Goal: Task Accomplishment & Management: Manage account settings

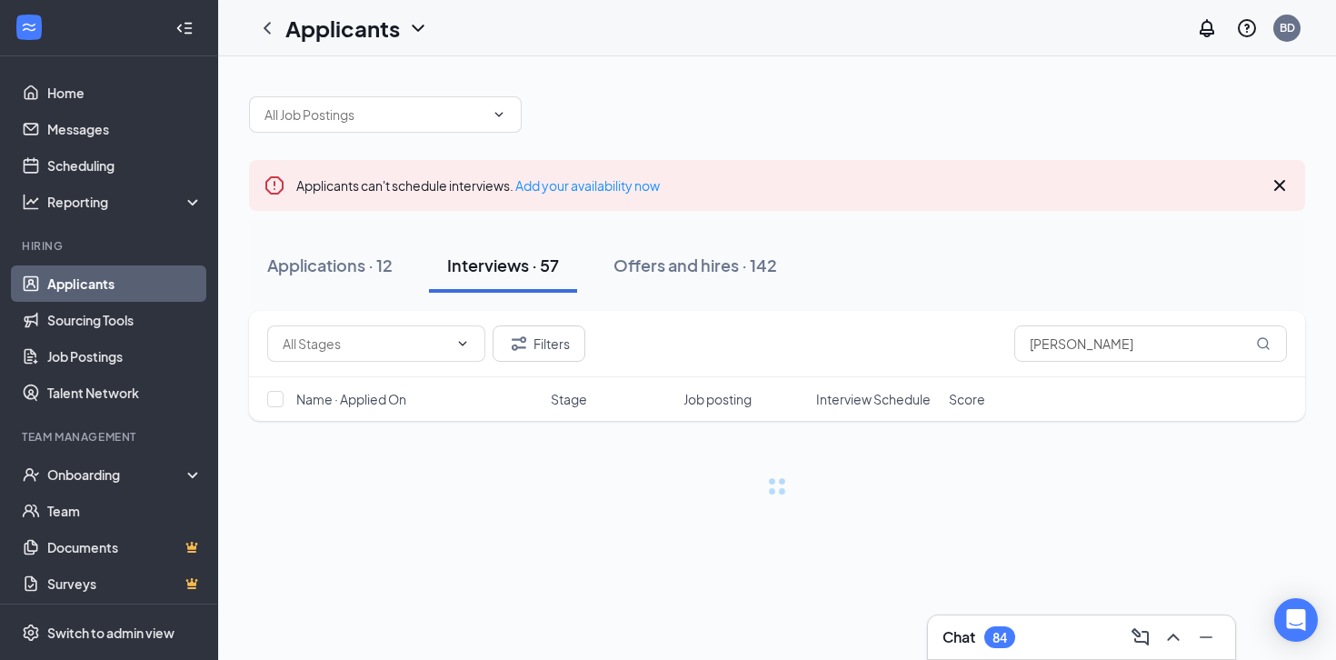
click at [875, 117] on div at bounding box center [777, 105] width 1056 height 55
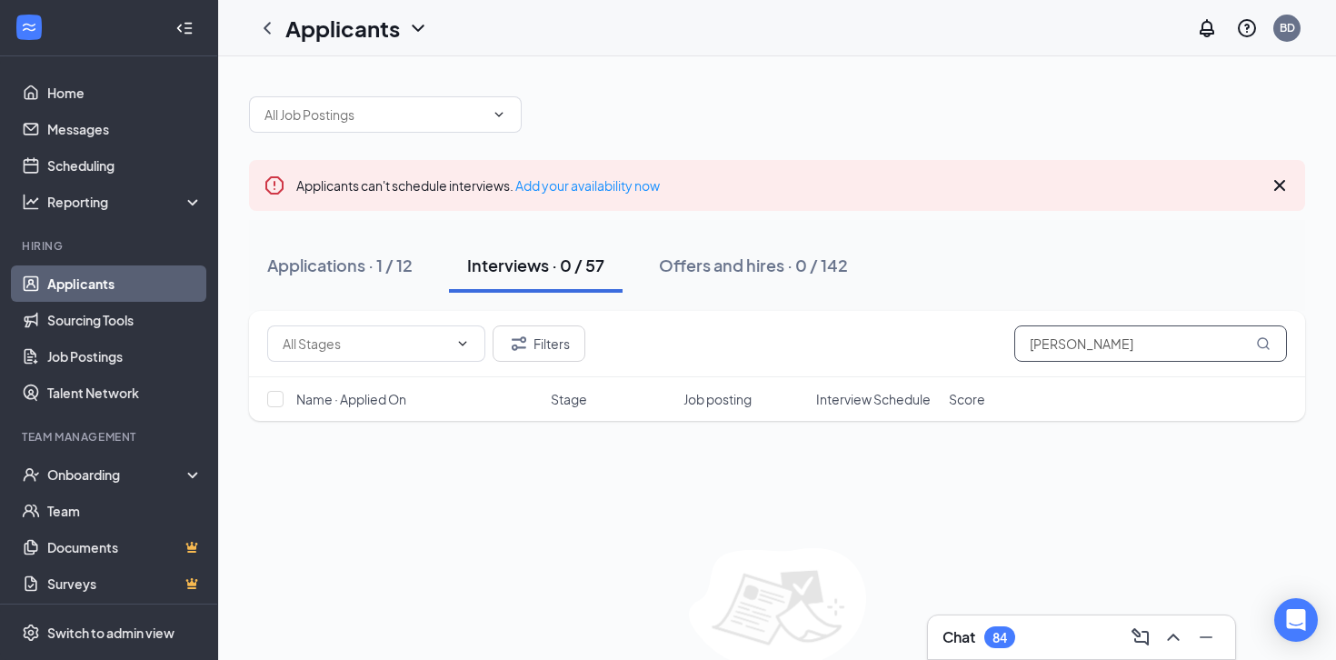
drag, startPoint x: 1093, startPoint y: 342, endPoint x: 968, endPoint y: 342, distance: 125.4
click at [968, 342] on div "Filters [PERSON_NAME]" at bounding box center [777, 343] width 1020 height 36
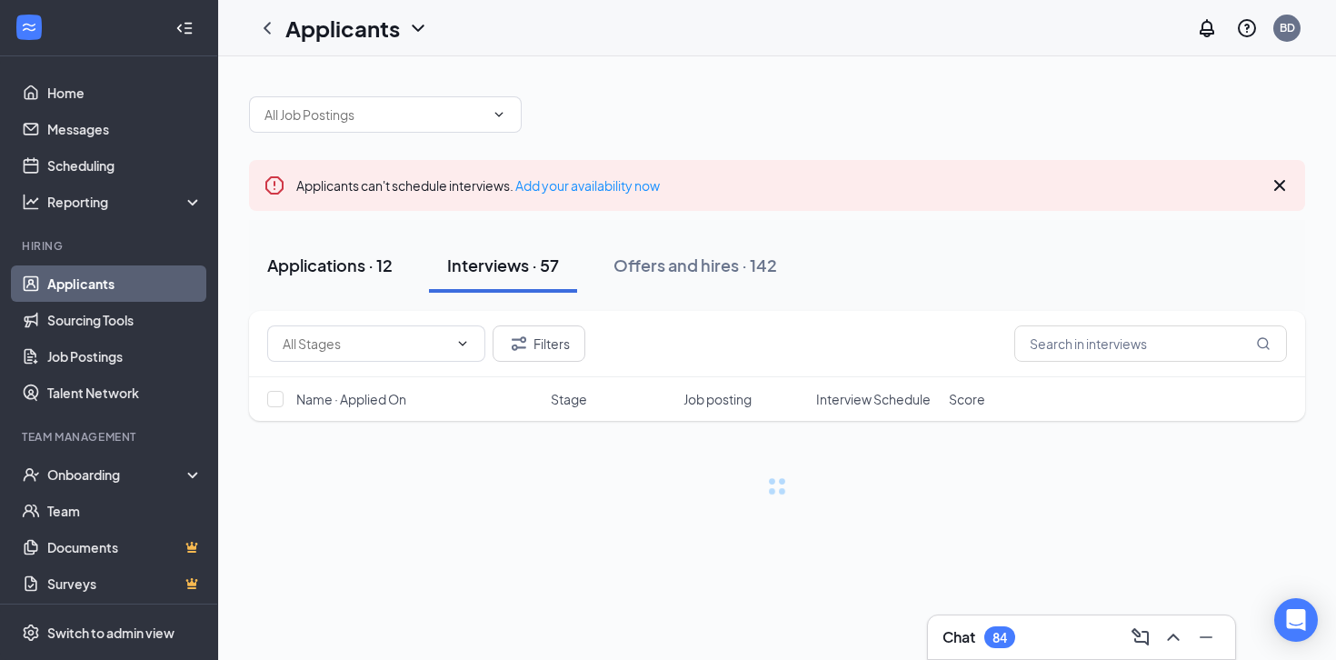
click at [334, 264] on div "Applications · 12" at bounding box center [329, 265] width 125 height 23
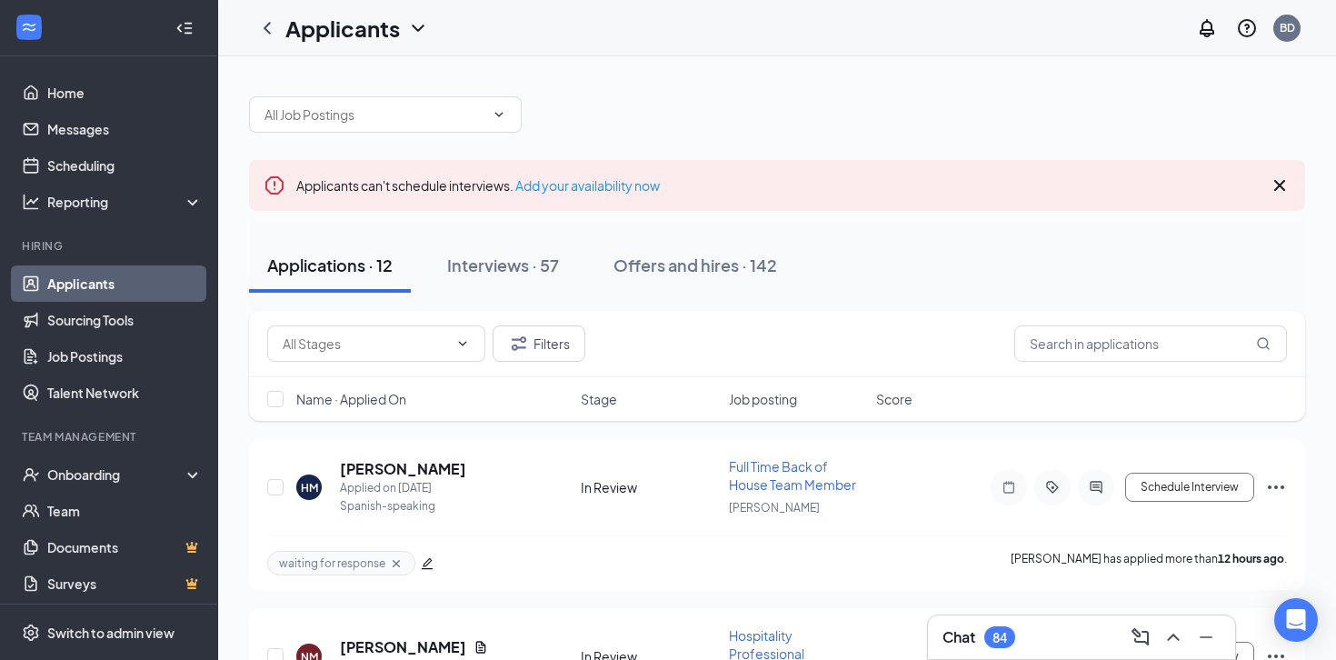
click at [1057, 626] on div "Chat 84" at bounding box center [1082, 637] width 278 height 29
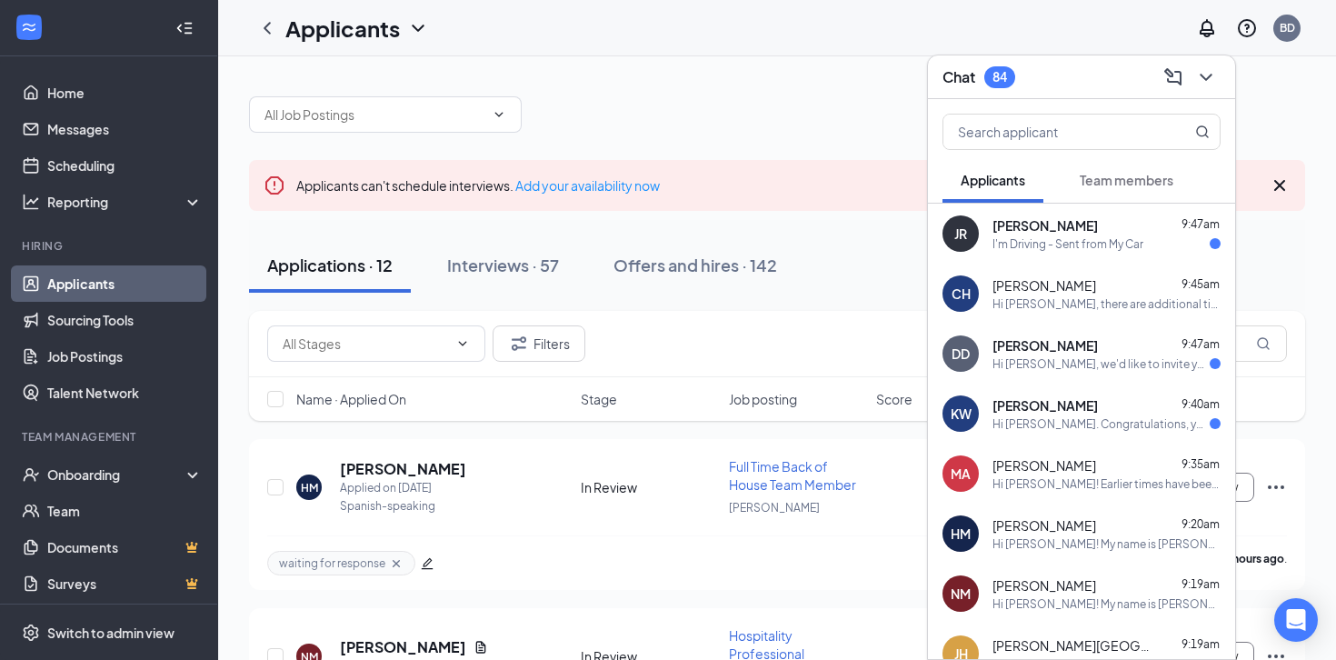
click at [1118, 175] on span "Team members" at bounding box center [1127, 180] width 94 height 16
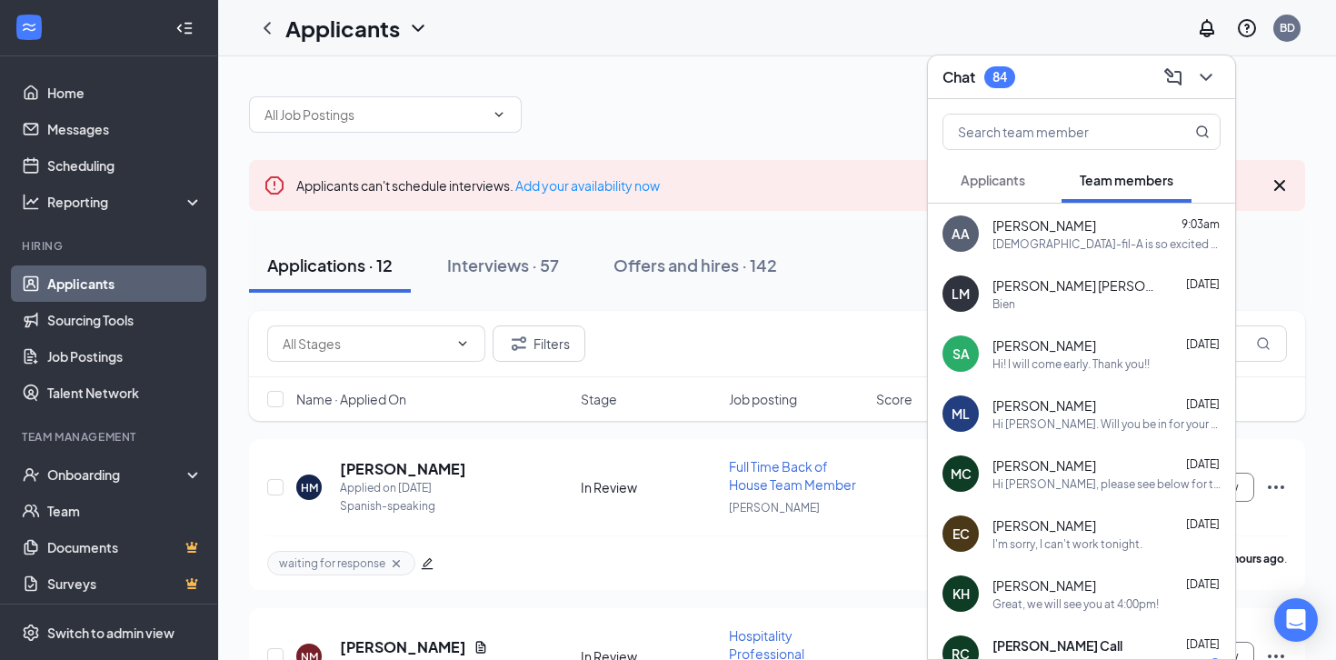
click at [1038, 236] on div "[DEMOGRAPHIC_DATA]-fil-A is so excited for you to join our team! Do you know an…" at bounding box center [1107, 243] width 228 height 15
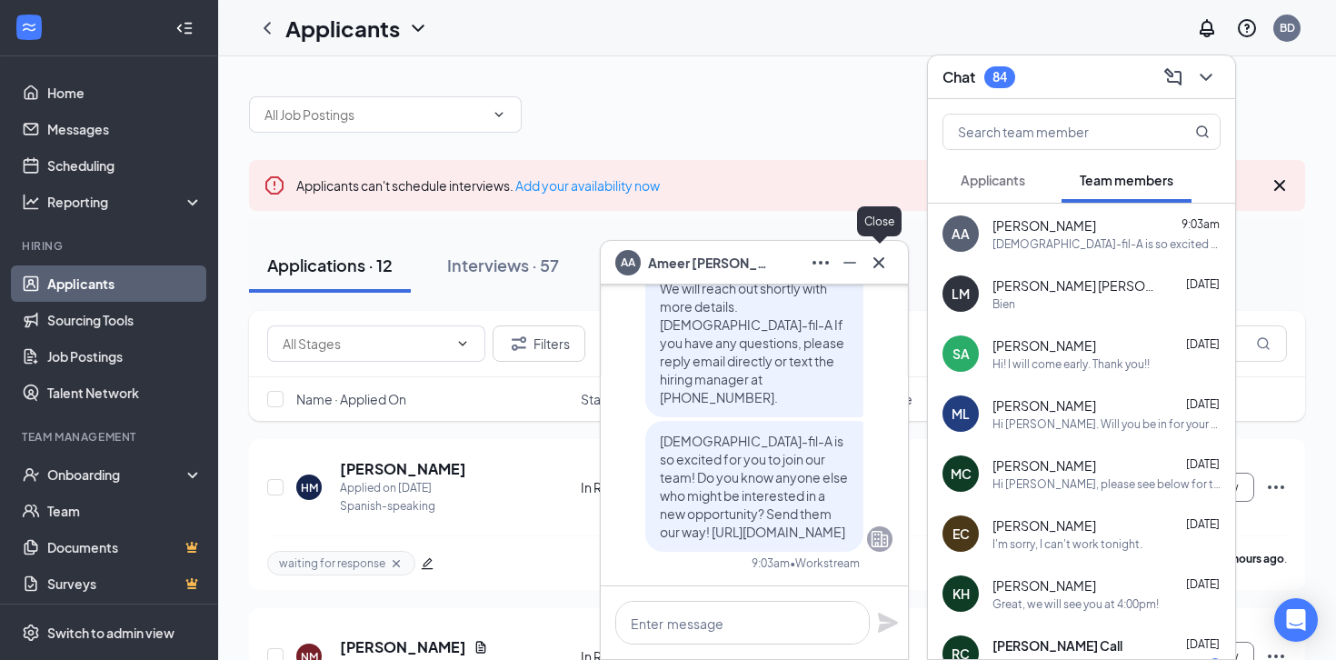
click at [870, 267] on icon "Cross" at bounding box center [879, 263] width 22 height 22
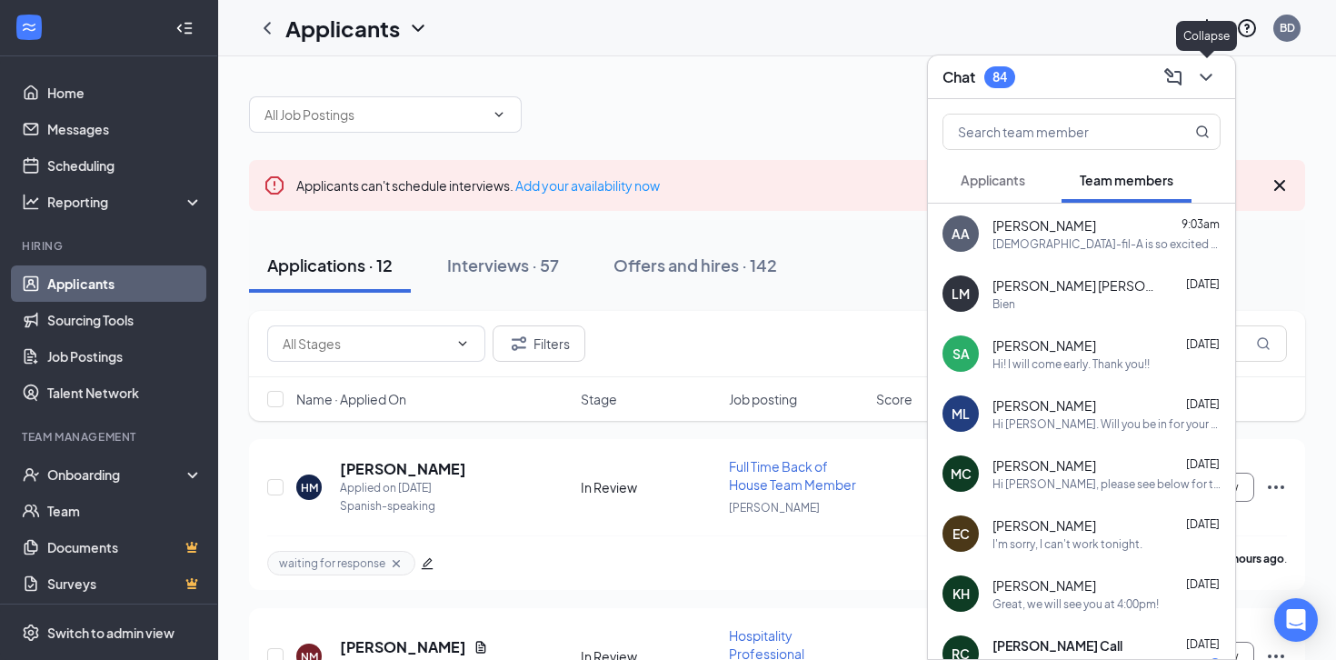
click at [1211, 68] on icon "ChevronDown" at bounding box center [1206, 77] width 22 height 22
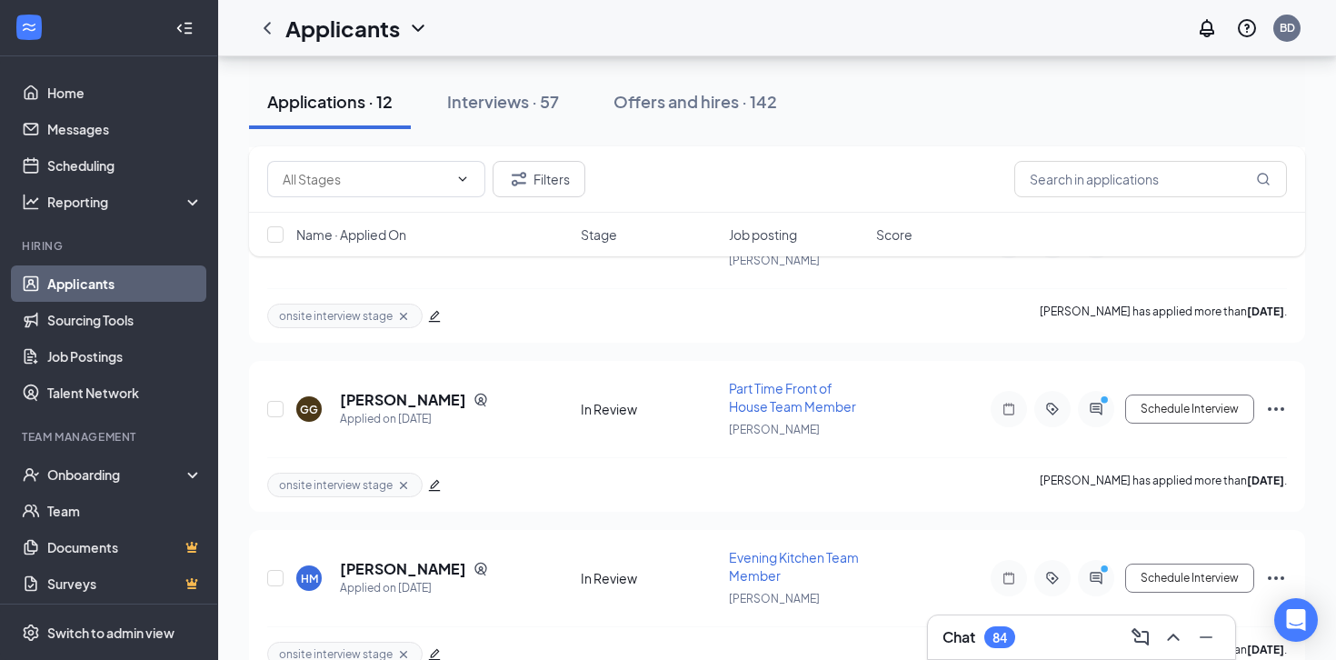
scroll to position [1795, 0]
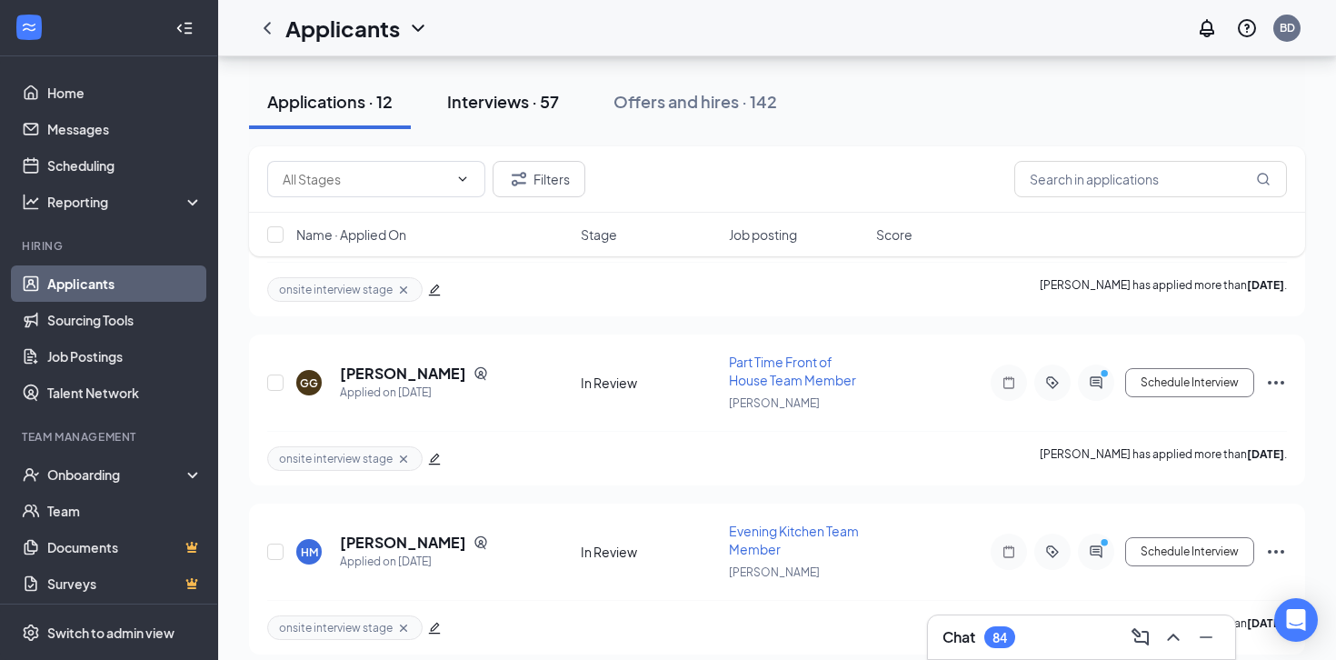
click at [522, 100] on div "Interviews · 57" at bounding box center [503, 101] width 112 height 23
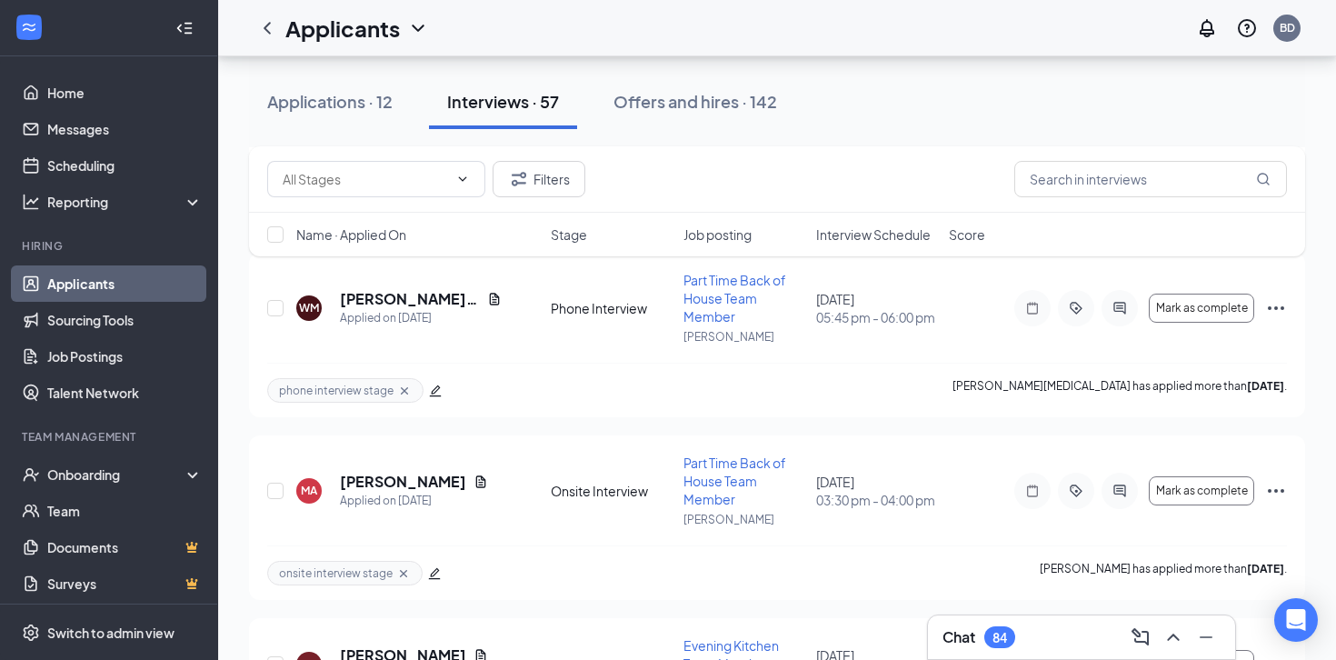
scroll to position [2037, 0]
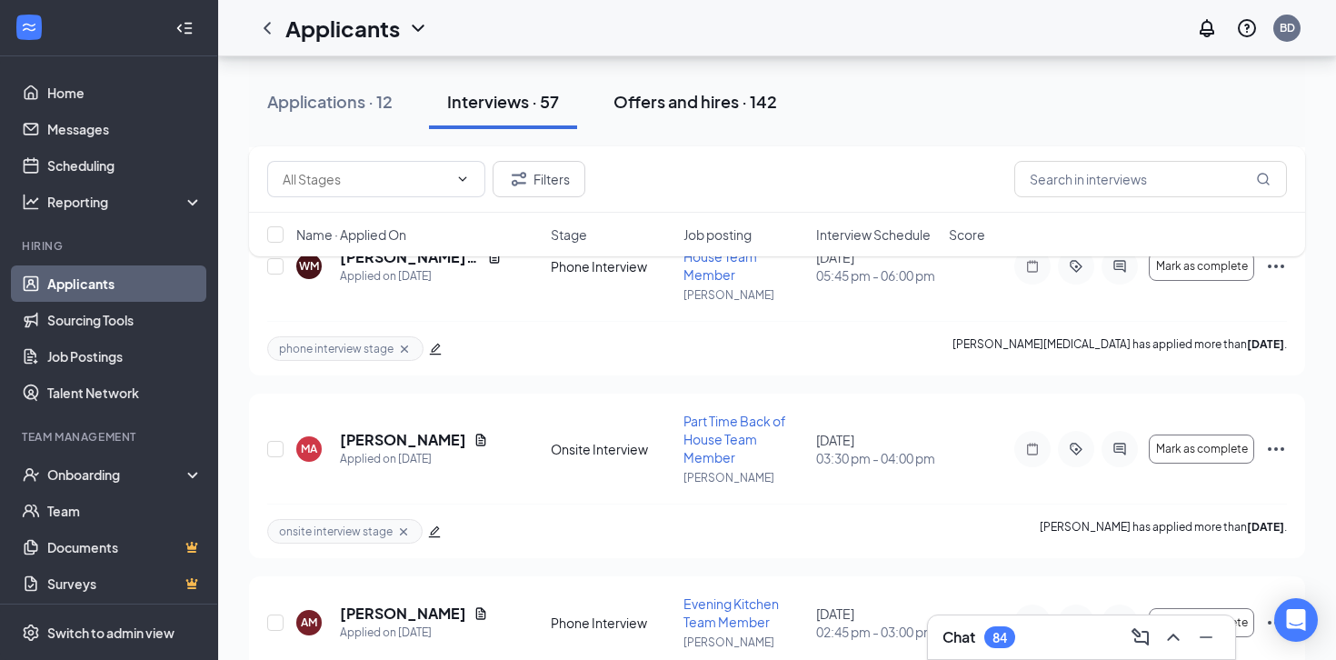
click at [683, 95] on div "Offers and hires · 142" at bounding box center [696, 101] width 164 height 23
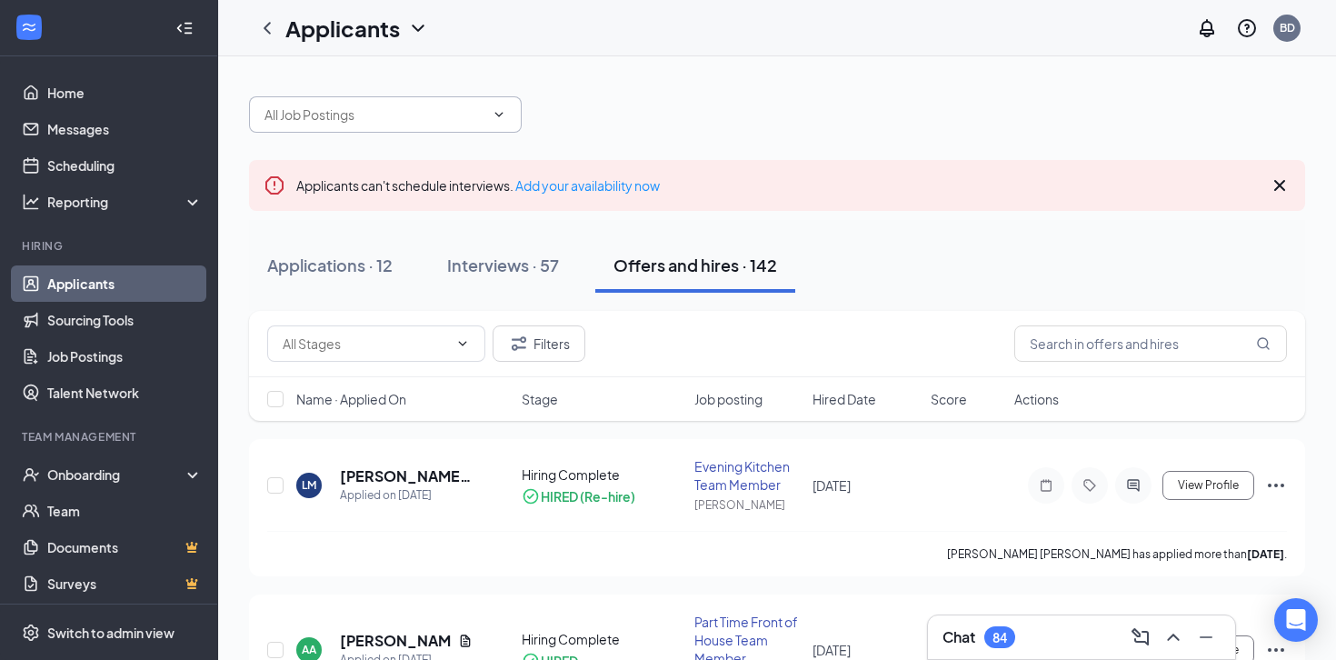
click at [407, 119] on input "text" at bounding box center [374, 115] width 220 height 20
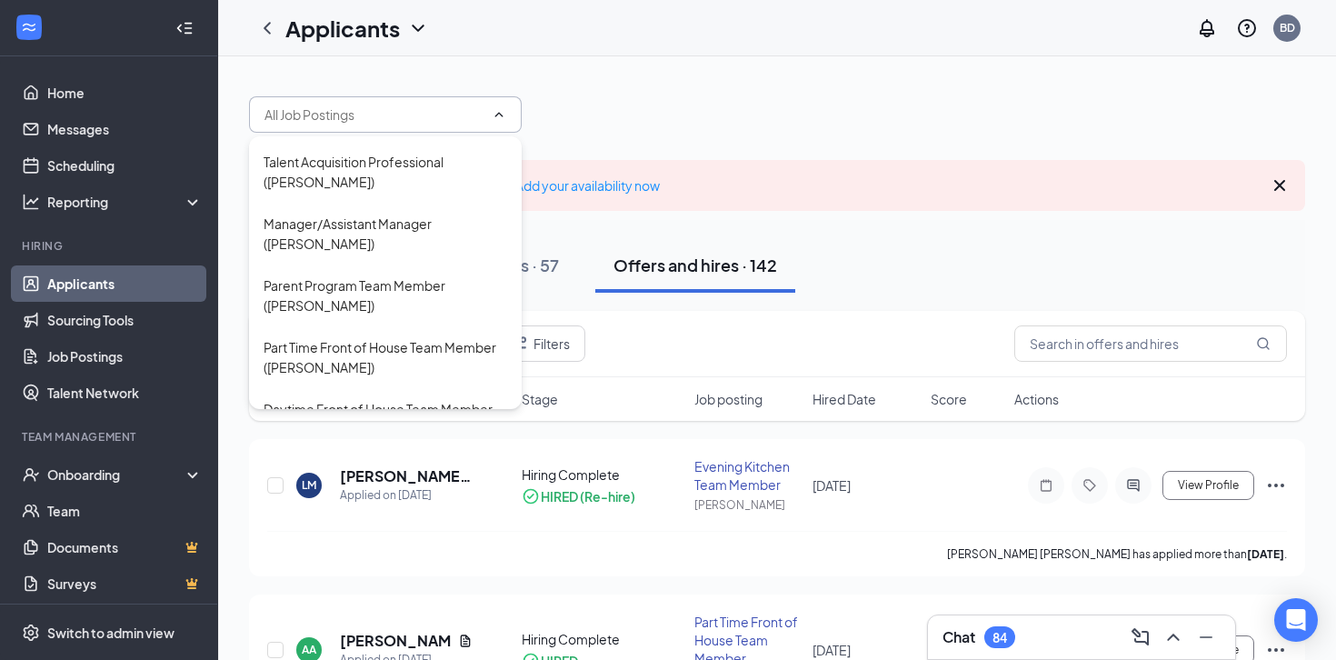
scroll to position [629, 0]
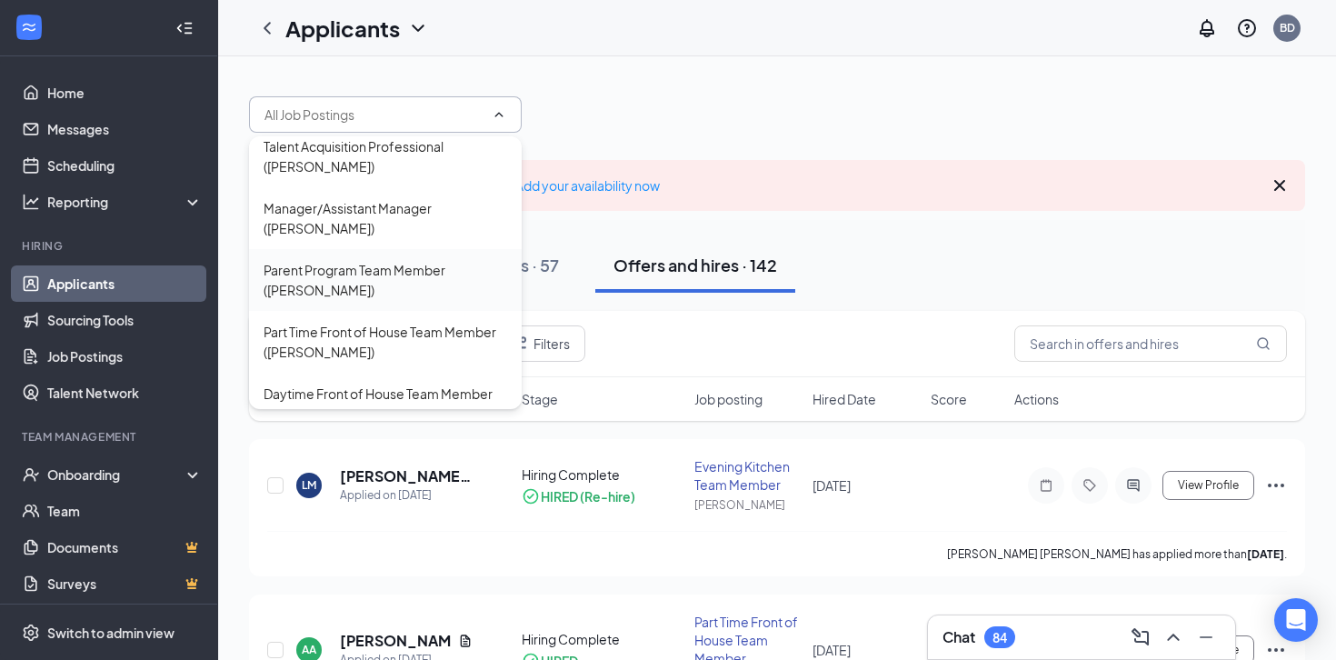
click at [383, 260] on div "Parent Program Team Member ([PERSON_NAME])" at bounding box center [386, 280] width 244 height 40
type input "Parent Program Team Member ([PERSON_NAME])"
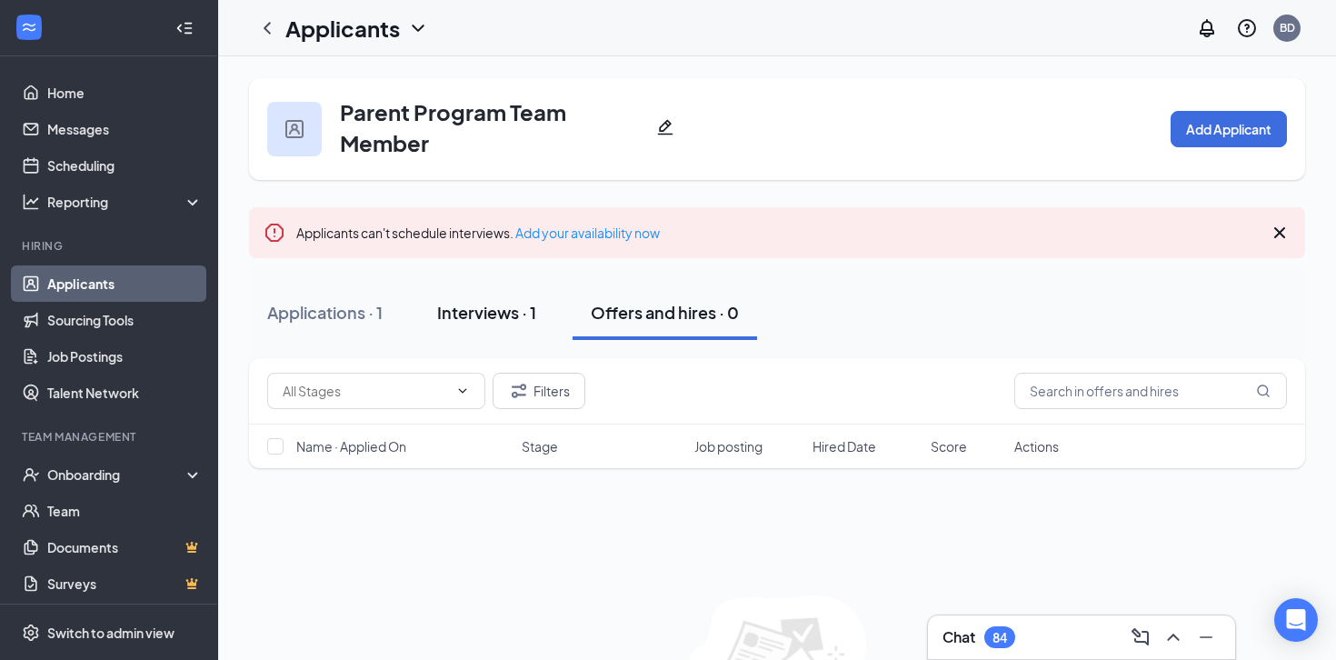
click at [454, 315] on div "Interviews · 1" at bounding box center [486, 312] width 99 height 23
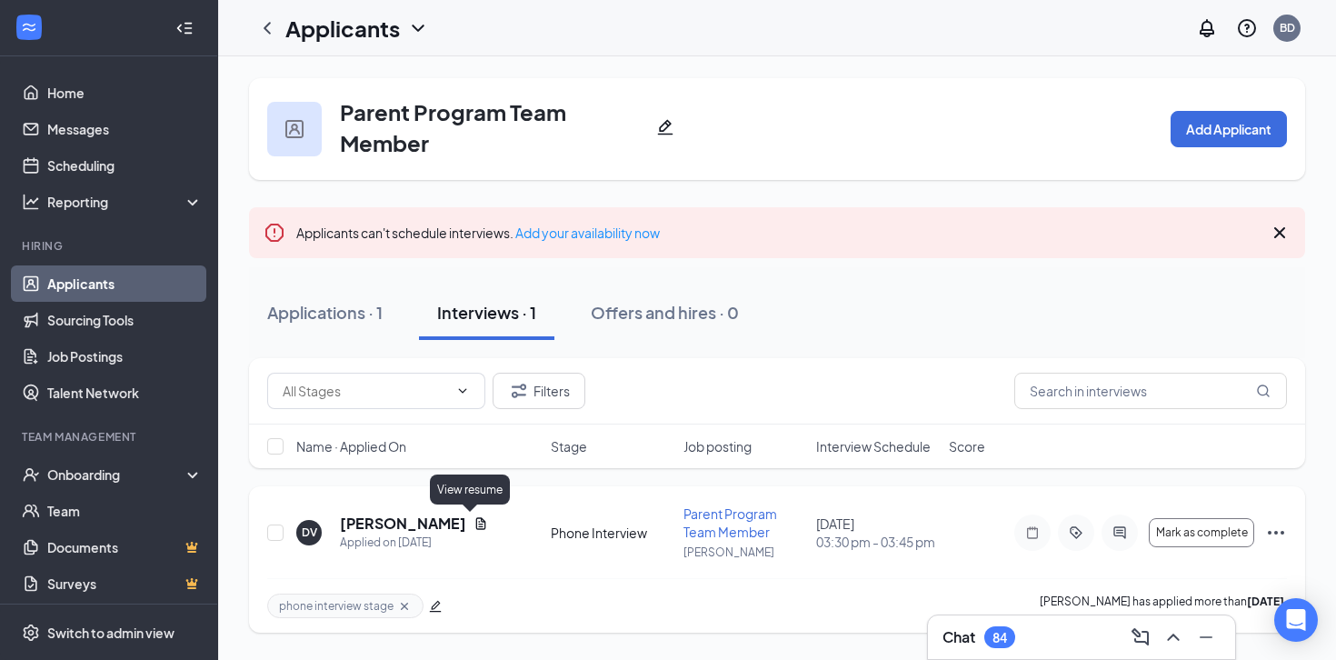
click at [474, 529] on icon "Document" at bounding box center [481, 523] width 15 height 15
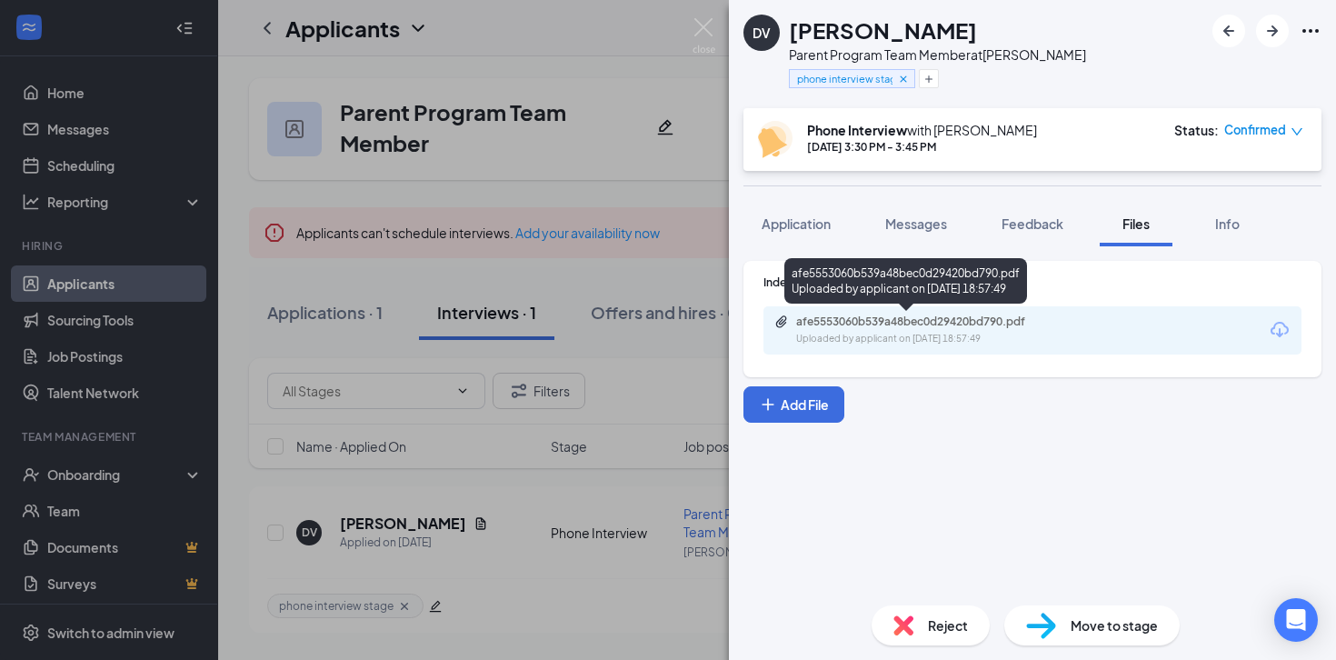
click at [829, 327] on div "afe5553060b539a48bec0d29420bd790.pdf" at bounding box center [923, 321] width 254 height 15
